Goal: Task Accomplishment & Management: Use online tool/utility

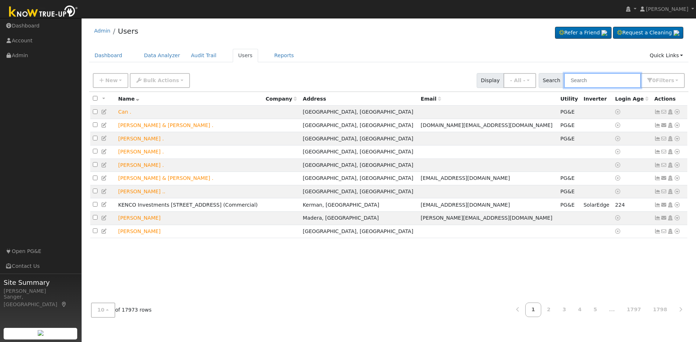
click at [595, 82] on input "text" at bounding box center [602, 80] width 77 height 15
paste input "[PERSON_NAME],"
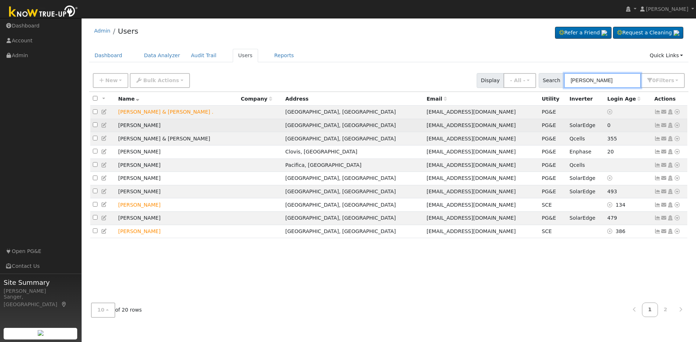
type input "[PERSON_NAME]"
click at [676, 127] on icon at bounding box center [677, 125] width 7 height 5
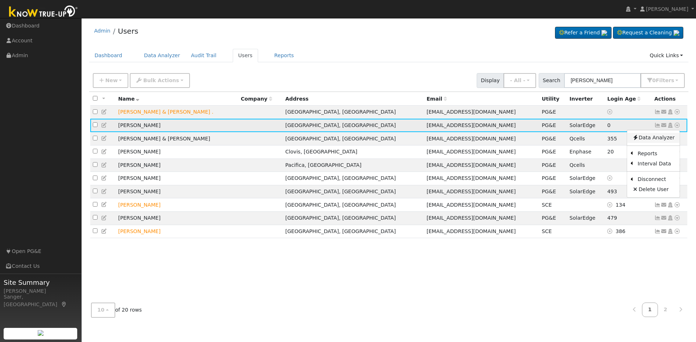
click at [667, 139] on link "Data Analyzer" at bounding box center [653, 138] width 53 height 10
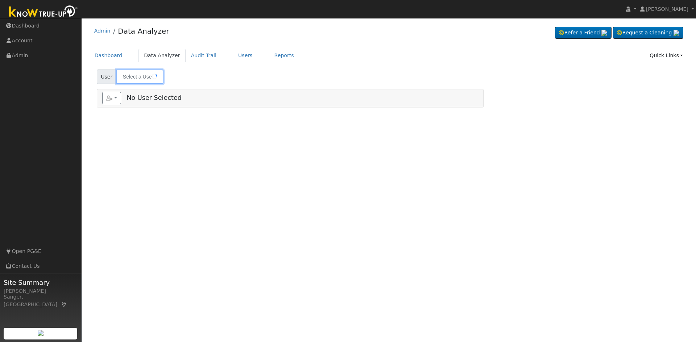
type input "[PERSON_NAME]"
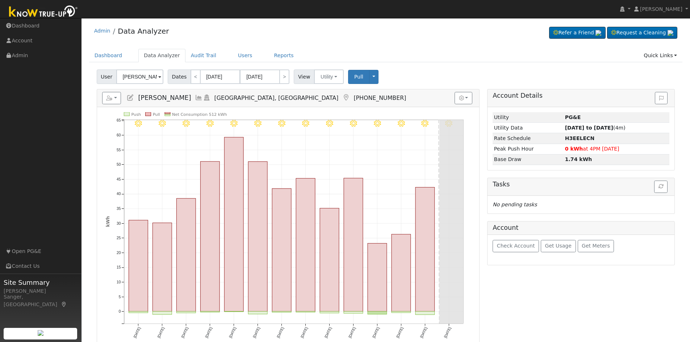
click at [195, 98] on icon at bounding box center [199, 98] width 8 height 7
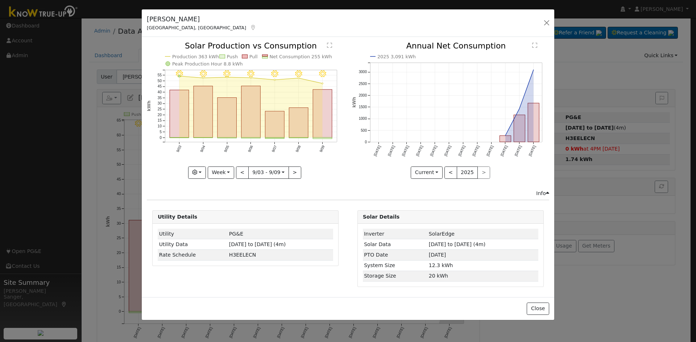
click at [312, 124] on icon "9/09 - Clear 9/08 - Clear 9/07 - Clear 9/06 - Clear 9/05 - Clear 9/04 - Clear 9…" at bounding box center [245, 110] width 197 height 136
click at [320, 126] on rect "onclick=""" at bounding box center [322, 114] width 19 height 48
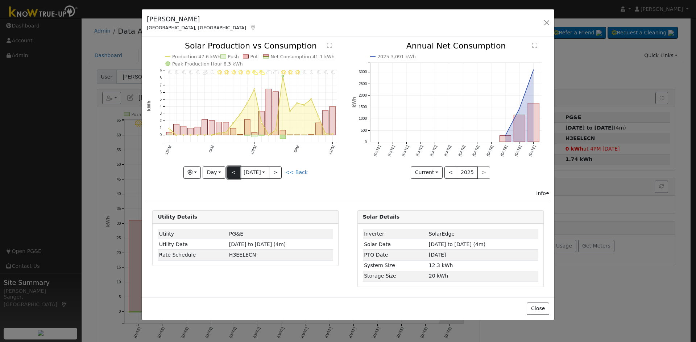
click at [235, 171] on button "<" at bounding box center [233, 173] width 13 height 12
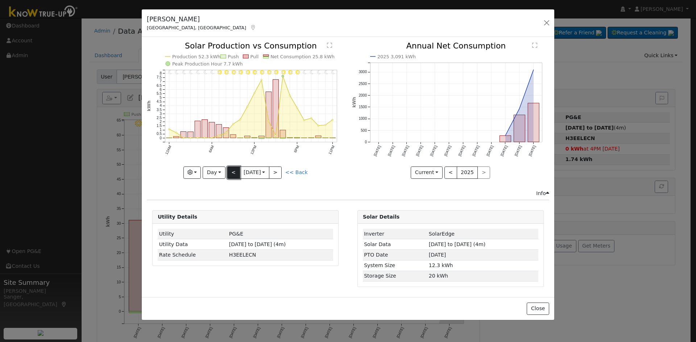
click at [234, 171] on button "<" at bounding box center [233, 173] width 13 height 12
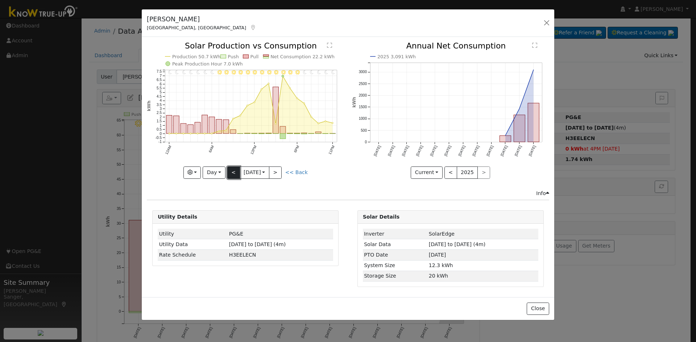
click at [234, 171] on button "<" at bounding box center [233, 173] width 13 height 12
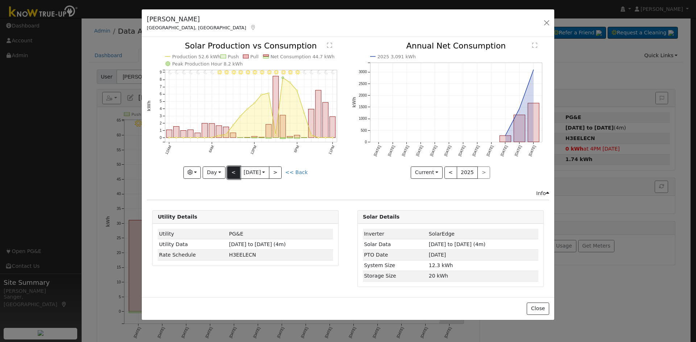
click at [234, 171] on button "<" at bounding box center [233, 173] width 13 height 12
click at [233, 172] on button "<" at bounding box center [233, 173] width 13 height 12
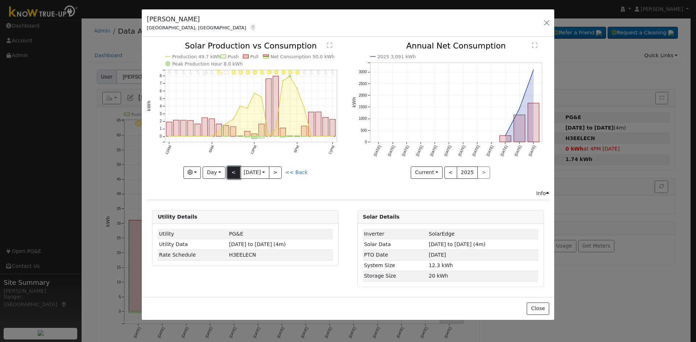
click at [233, 172] on button "<" at bounding box center [233, 173] width 13 height 12
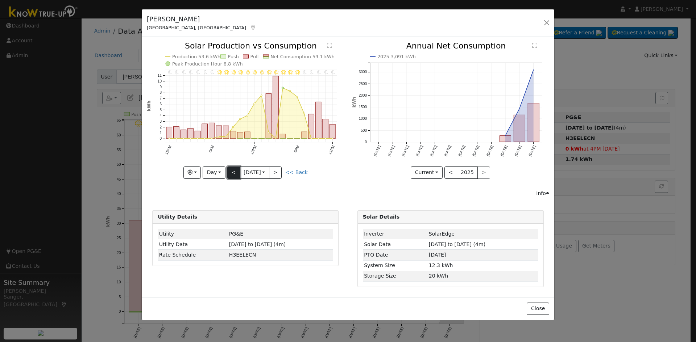
click at [232, 171] on button "<" at bounding box center [233, 173] width 13 height 12
click at [231, 170] on button "<" at bounding box center [233, 173] width 13 height 12
type input "2025-08-30"
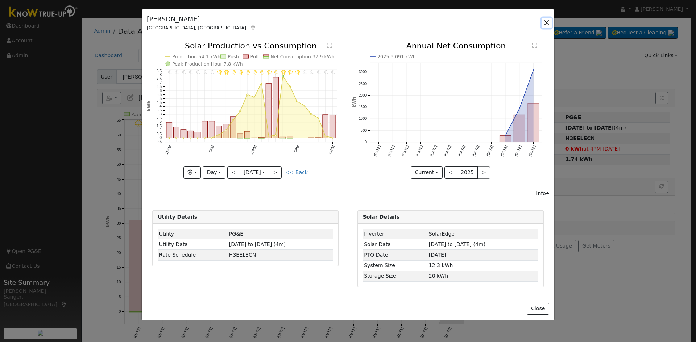
click at [546, 22] on button "button" at bounding box center [546, 23] width 10 height 10
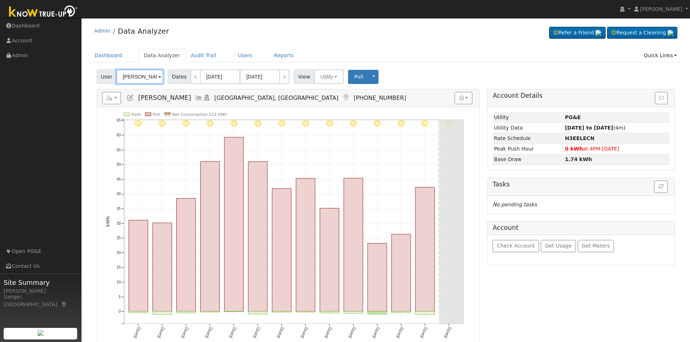
click at [136, 75] on input "[PERSON_NAME]" at bounding box center [139, 77] width 47 height 14
paste input "Maloney"
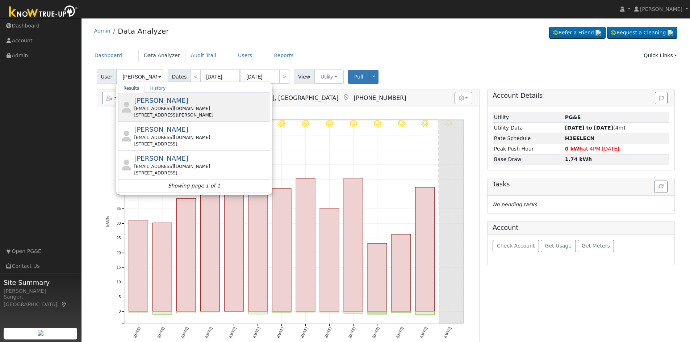
click at [162, 108] on div "camaloney18@yahoo.com" at bounding box center [201, 108] width 134 height 7
type input "Carolyn Maloney"
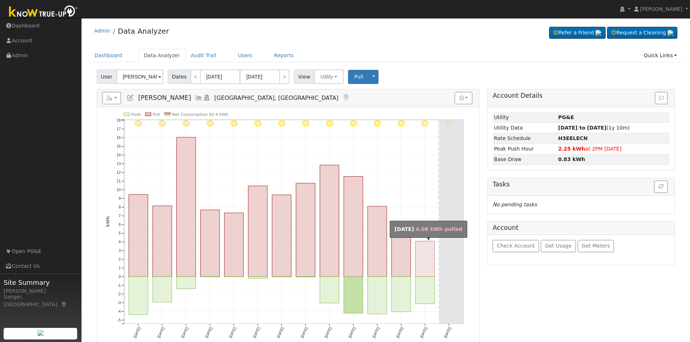
click at [422, 267] on rect "onclick=""" at bounding box center [425, 260] width 19 height 36
type input "09/09/2025"
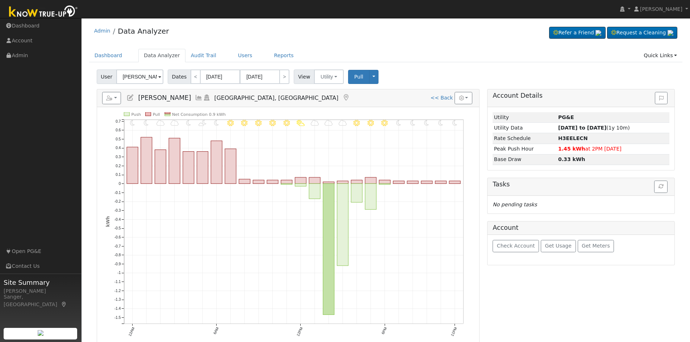
click at [195, 98] on icon at bounding box center [199, 98] width 8 height 7
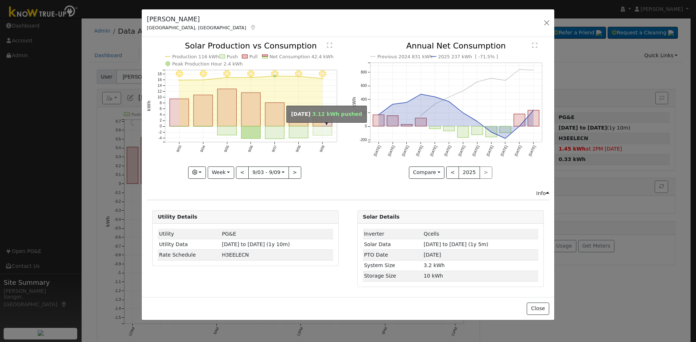
click at [324, 130] on rect "onclick=""" at bounding box center [322, 130] width 19 height 9
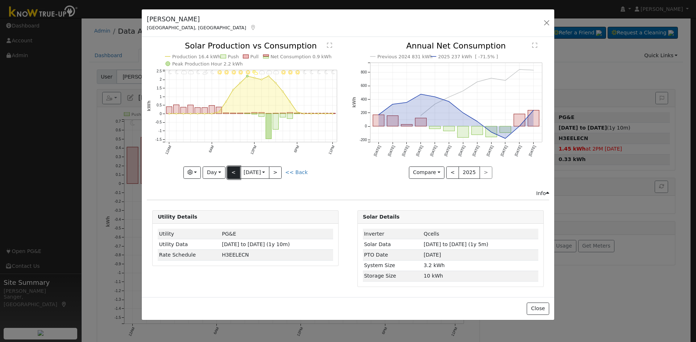
click at [235, 172] on button "<" at bounding box center [233, 173] width 13 height 12
click at [233, 170] on button "<" at bounding box center [233, 173] width 13 height 12
click at [234, 171] on button "<" at bounding box center [233, 173] width 13 height 12
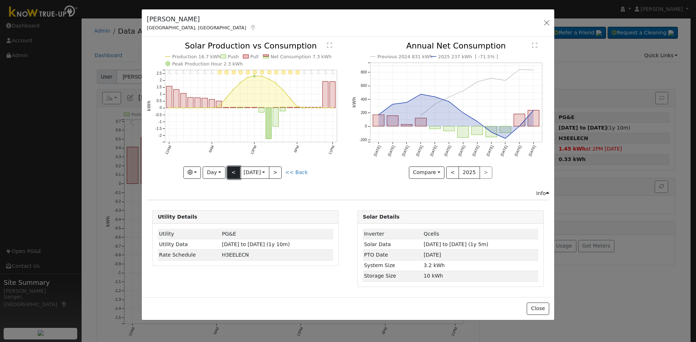
click at [234, 171] on button "<" at bounding box center [233, 173] width 13 height 12
click at [295, 171] on link "<< Back" at bounding box center [296, 173] width 22 height 6
type input "2025-09-03"
